Goal: Contribute content: Contribute content

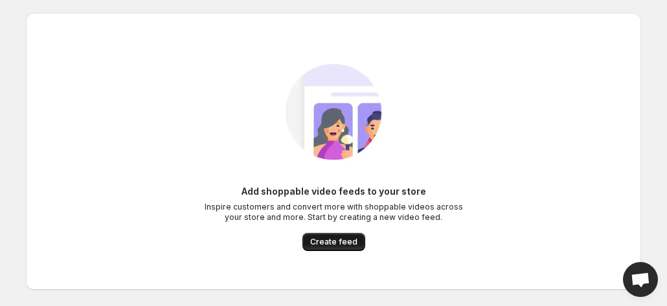
click at [321, 242] on span "Create feed" at bounding box center [333, 242] width 47 height 10
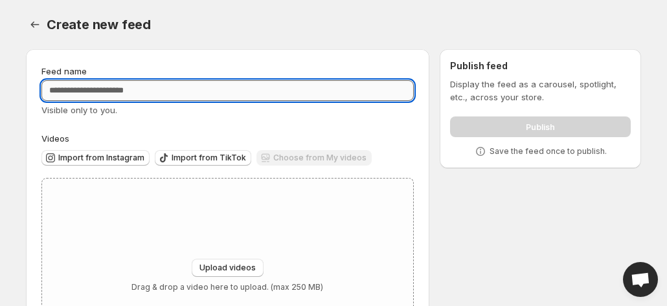
click at [117, 86] on input "Feed name" at bounding box center [227, 90] width 373 height 21
type input "**********"
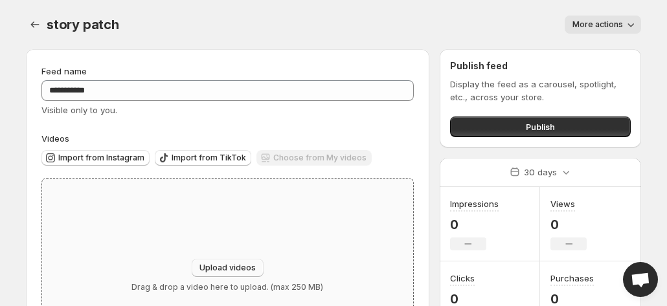
click at [223, 268] on span "Upload videos" at bounding box center [228, 268] width 56 height 10
type input "**********"
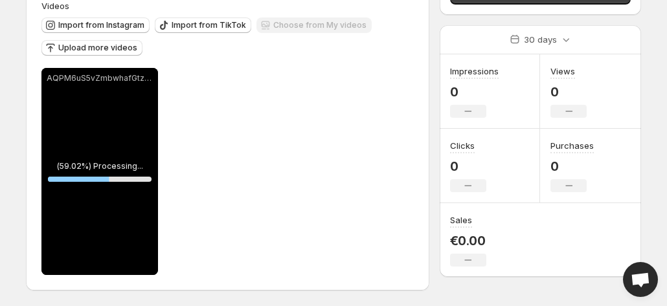
scroll to position [132, 0]
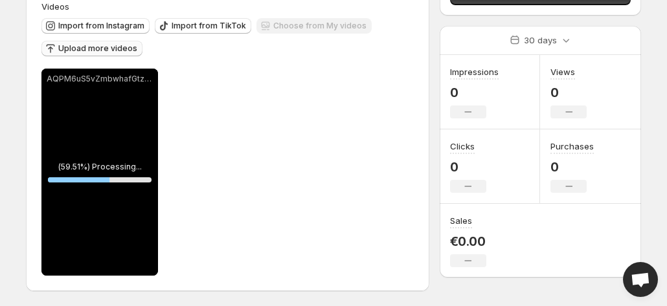
click at [111, 41] on button "Upload more videos" at bounding box center [91, 49] width 101 height 16
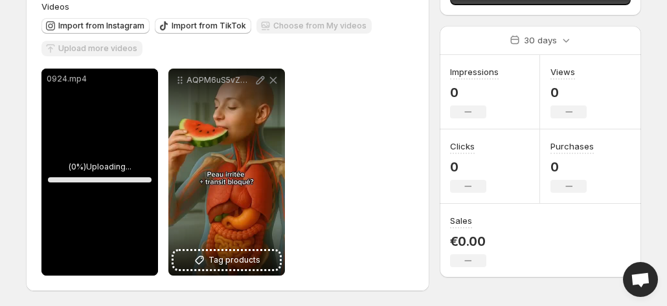
click at [253, 122] on div "AQPM6uS5vZmbwhafGtzI2Wns4Fo7ggOH1-tJjKYgGvN-jNqsW2uMqosh10IfaVagkWeDzfWJfXMuFQM…" at bounding box center [226, 172] width 117 height 207
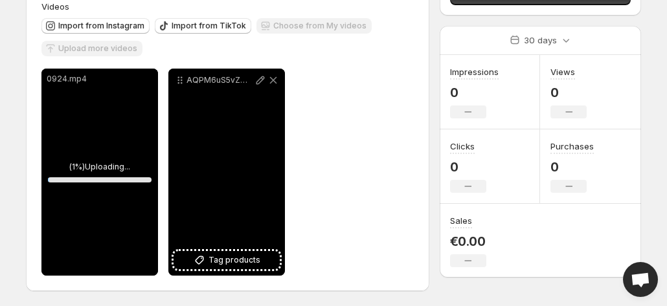
click at [271, 233] on div "AQPM6uS5vZmbwhafGtzI2Wns4Fo7ggOH1-tJjKYgGvN-jNqsW2uMqosh10IfaVagkWeDzfWJfXMuFQM…" at bounding box center [226, 172] width 117 height 207
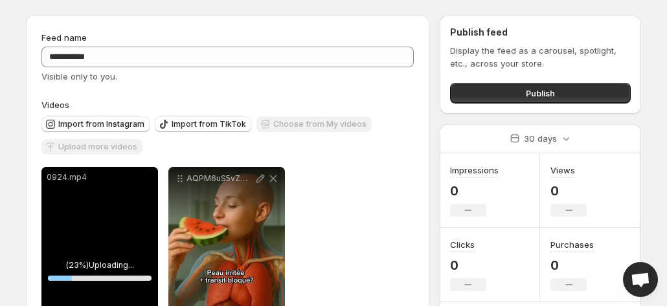
scroll to position [133, 0]
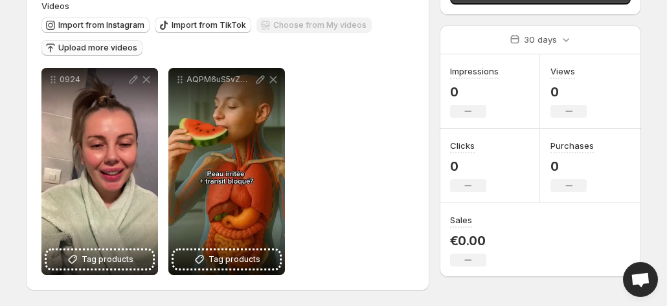
click at [77, 48] on span "Upload more videos" at bounding box center [97, 48] width 79 height 10
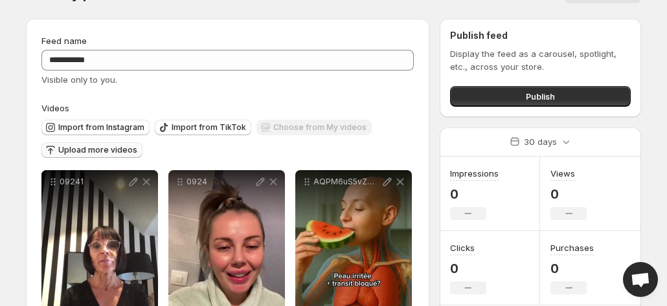
scroll to position [0, 0]
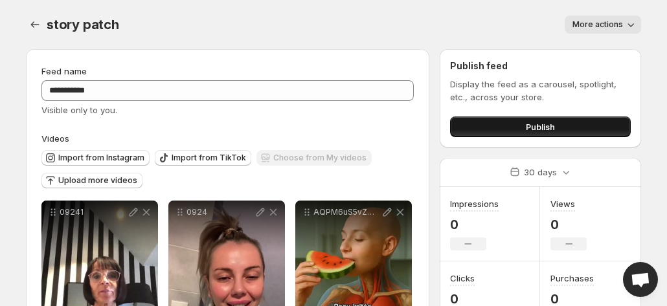
click at [508, 125] on button "Publish" at bounding box center [540, 127] width 181 height 21
